Goal: Information Seeking & Learning: Learn about a topic

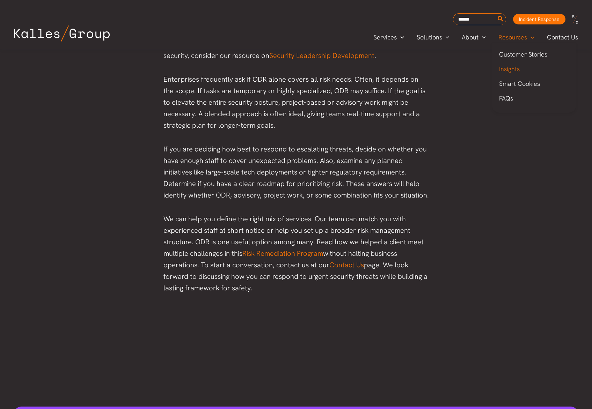
click at [510, 71] on span "Insights" at bounding box center [509, 69] width 21 height 8
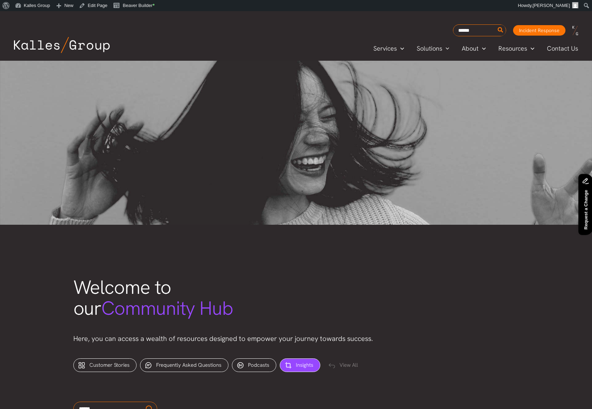
drag, startPoint x: 246, startPoint y: 364, endPoint x: 252, endPoint y: 363, distance: 6.1
click at [246, 364] on div "Podcasts (1)" at bounding box center [254, 365] width 44 height 14
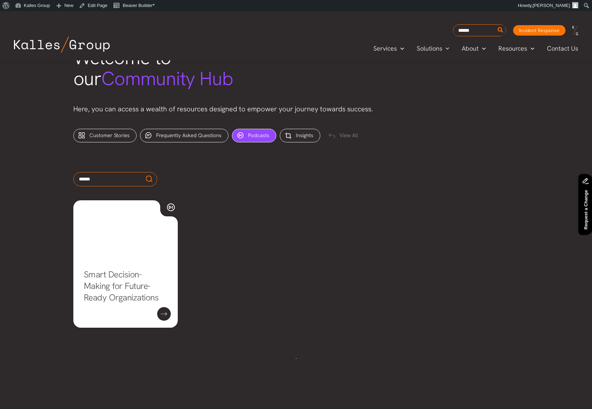
scroll to position [232, 0]
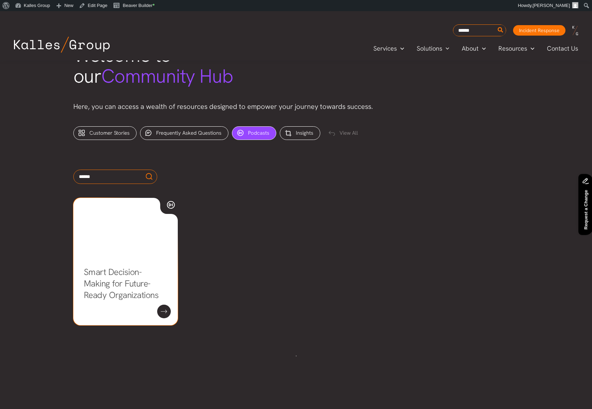
click at [134, 266] on link "Smart Decision-Making for Future-Ready Organizations" at bounding box center [121, 283] width 75 height 35
click at [349, 131] on div "View All" at bounding box center [344, 134] width 41 height 14
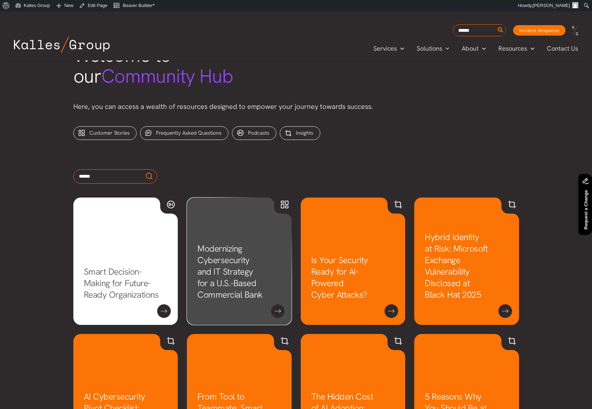
click at [228, 243] on link "Modernizing Cybersecurity and IT Strategy for a U.S.-Based Commercial Bank" at bounding box center [229, 272] width 65 height 58
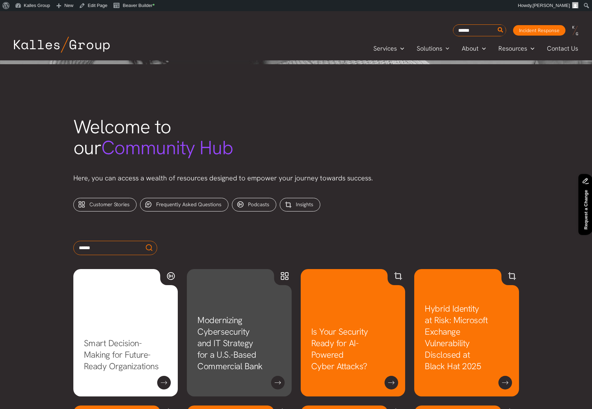
scroll to position [165, 0]
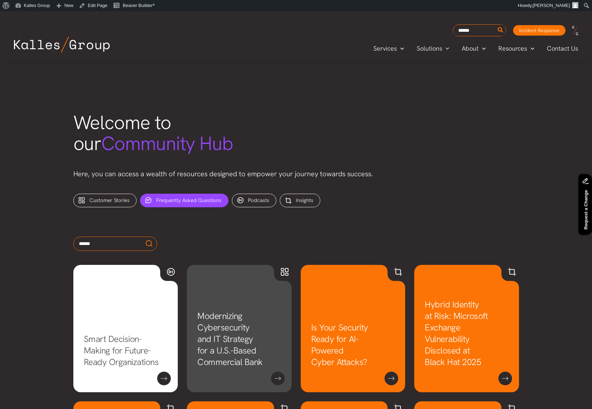
click at [212, 203] on span "Frequently Asked Questions" at bounding box center [188, 200] width 65 height 7
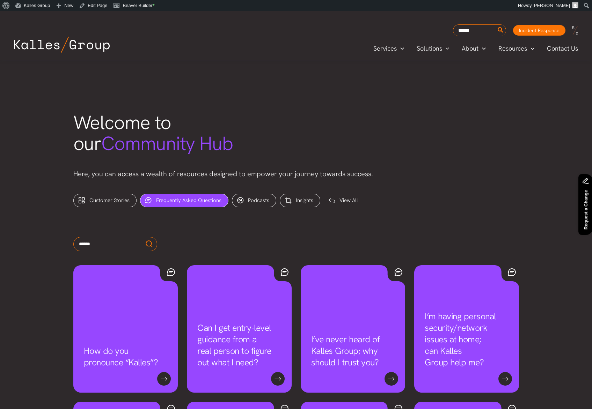
click at [353, 201] on div "View All" at bounding box center [344, 201] width 41 height 14
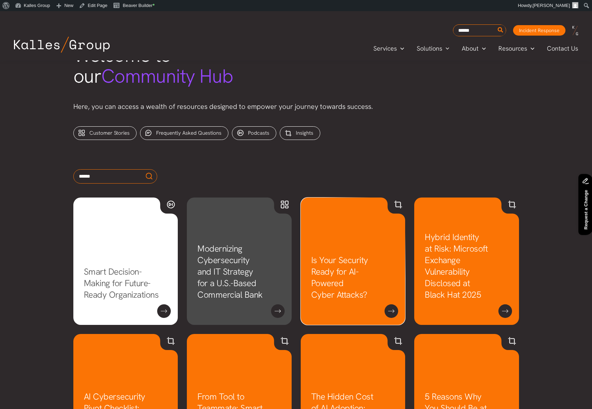
scroll to position [247, 0]
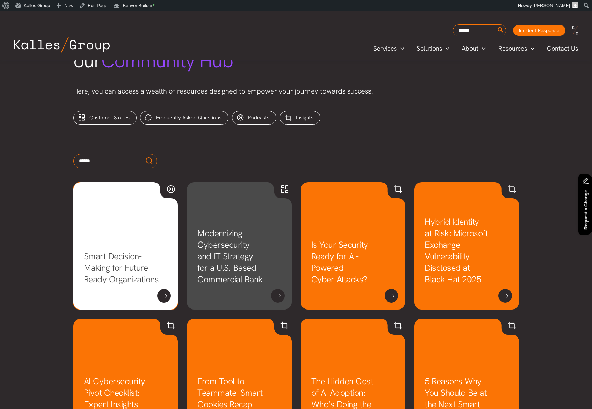
click at [117, 251] on link "Smart Decision-Making for Future-Ready Organizations" at bounding box center [121, 268] width 75 height 35
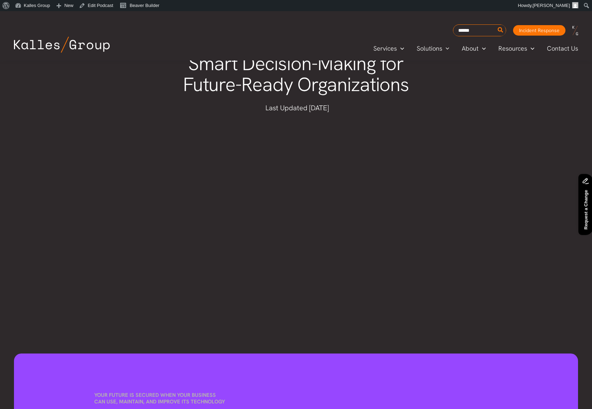
scroll to position [25, 0]
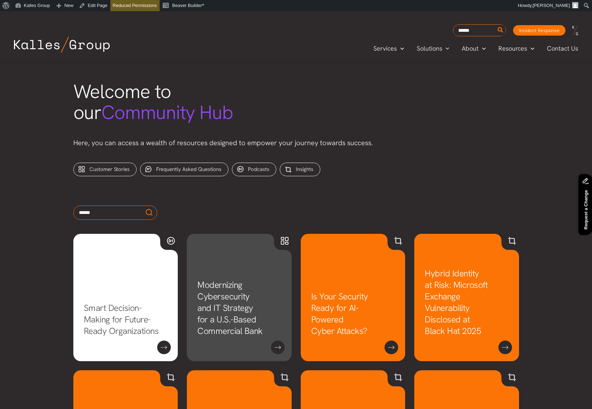
scroll to position [190, 0]
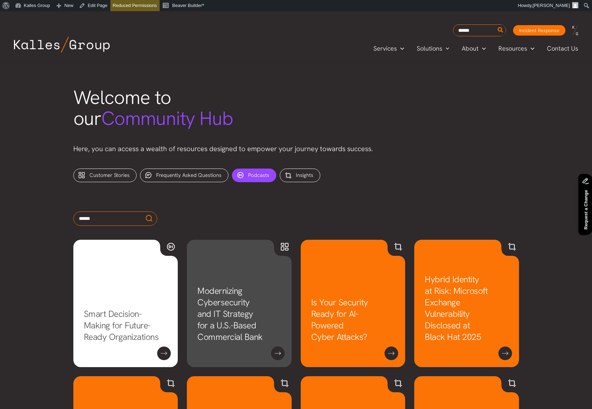
click at [253, 178] on span "Podcasts" at bounding box center [258, 175] width 21 height 7
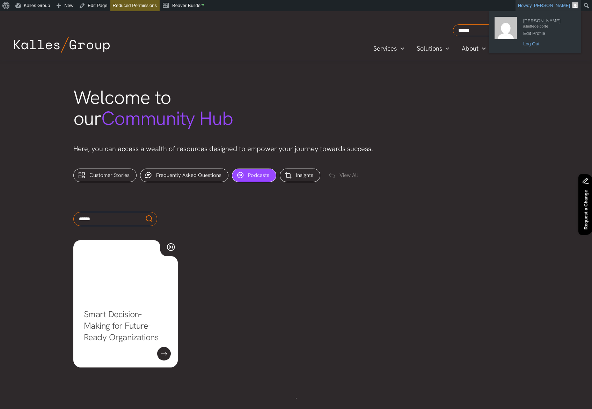
click at [533, 43] on link "Log Out" at bounding box center [547, 43] width 56 height 9
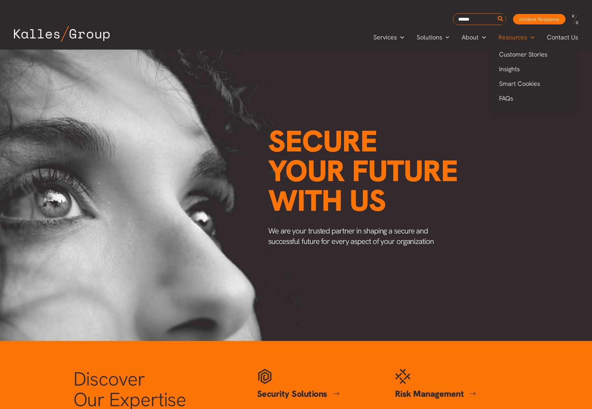
scroll to position [0, 856]
click at [513, 68] on span "Insights" at bounding box center [509, 69] width 21 height 8
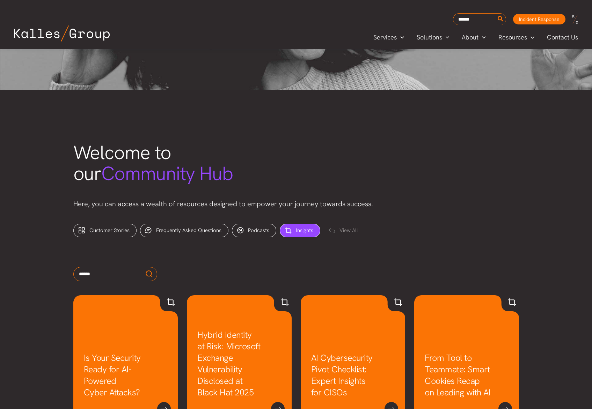
scroll to position [136, 0]
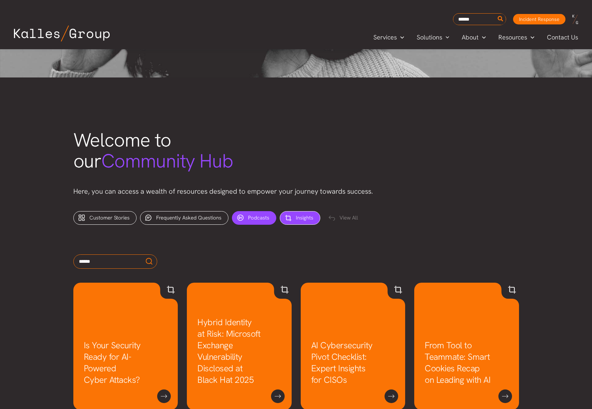
click at [250, 222] on div "Podcasts (1)" at bounding box center [254, 218] width 44 height 14
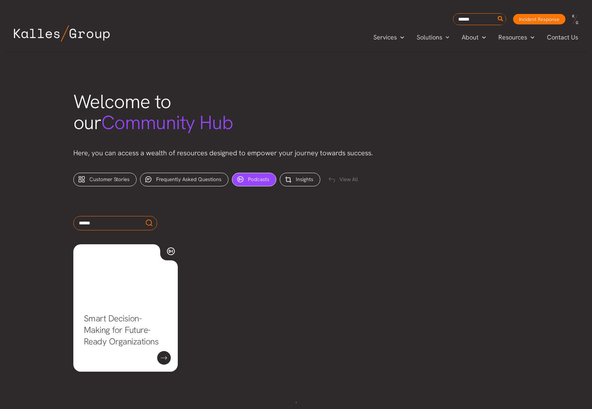
scroll to position [185, 0]
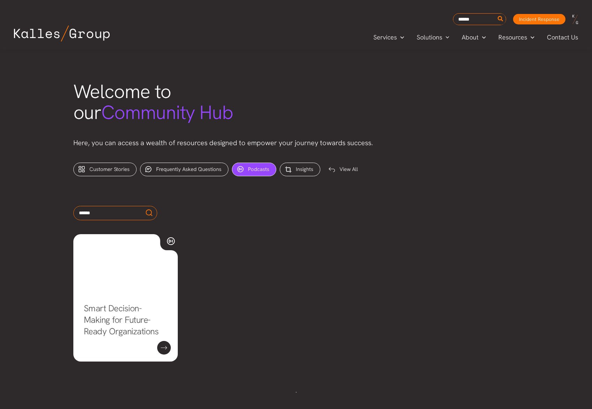
click at [356, 169] on div "View All" at bounding box center [344, 170] width 41 height 14
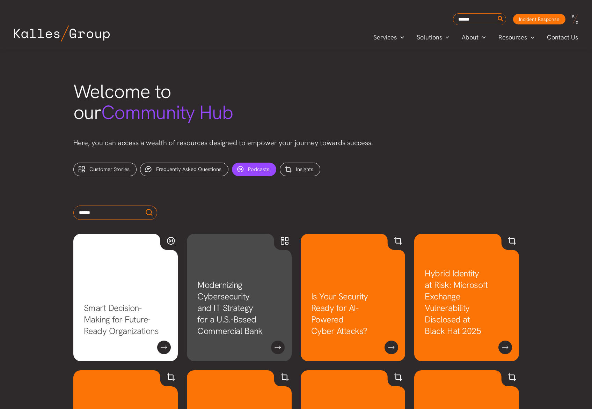
click at [260, 172] on span "Podcasts" at bounding box center [258, 169] width 21 height 7
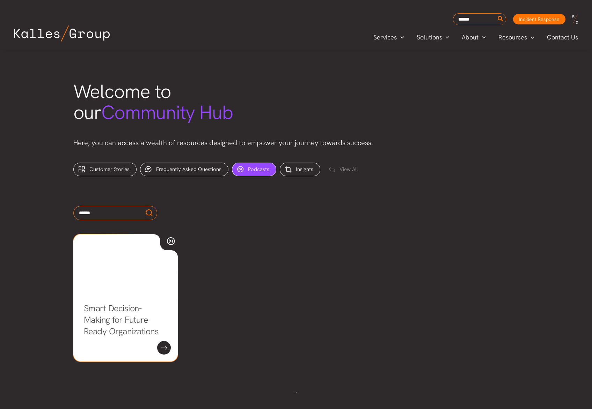
click at [143, 303] on link "Smart Decision-Making for Future-Ready Organizations" at bounding box center [121, 320] width 75 height 35
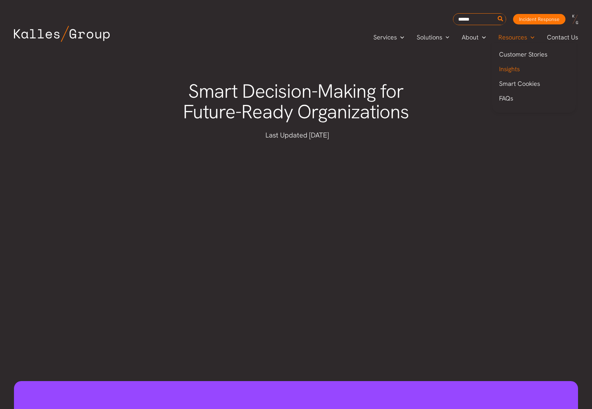
click at [516, 70] on span "Insights" at bounding box center [509, 69] width 21 height 8
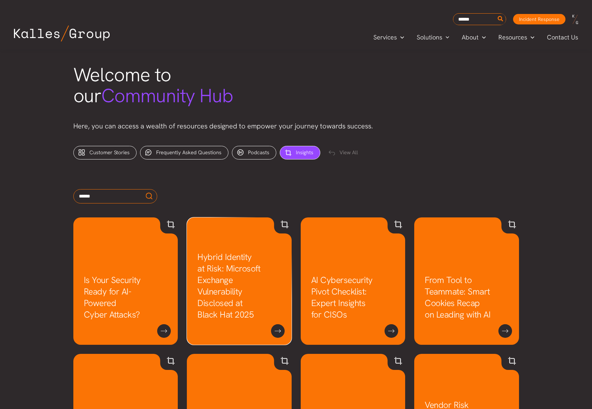
scroll to position [203, 0]
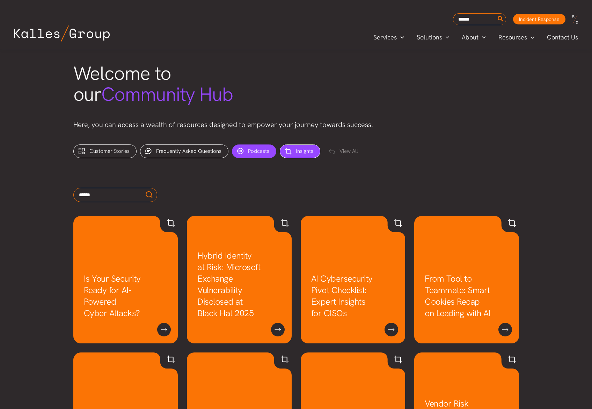
click at [258, 150] on span "Podcasts" at bounding box center [258, 151] width 21 height 7
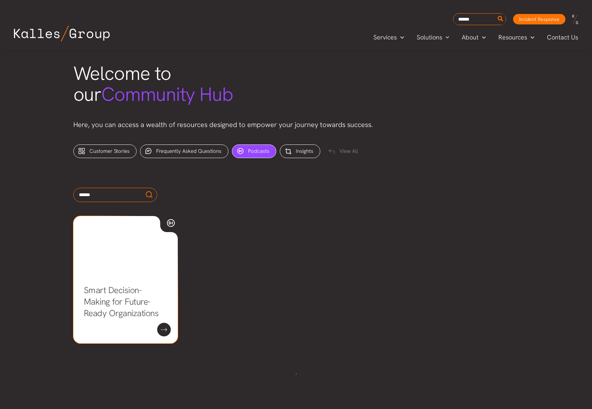
click at [151, 284] on link "Smart Decision-Making for Future-Ready Organizations" at bounding box center [121, 301] width 75 height 35
click at [104, 152] on span "Customer Stories" at bounding box center [109, 151] width 40 height 7
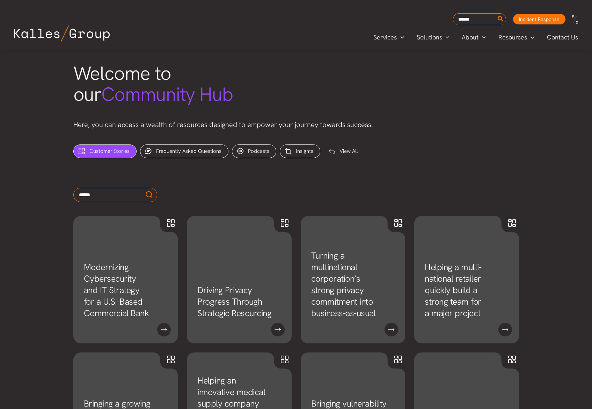
click at [350, 154] on div "View All" at bounding box center [344, 152] width 41 height 14
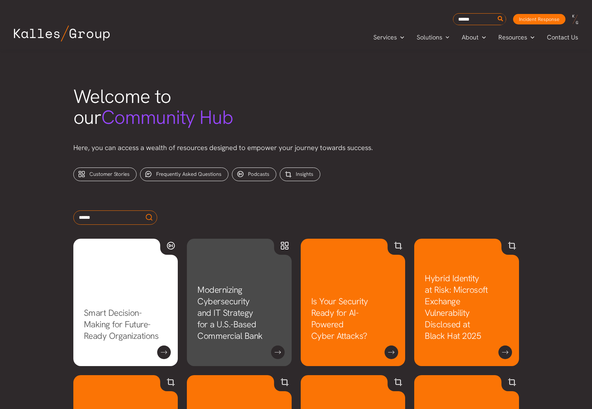
scroll to position [260, 0]
